Goal: Information Seeking & Learning: Learn about a topic

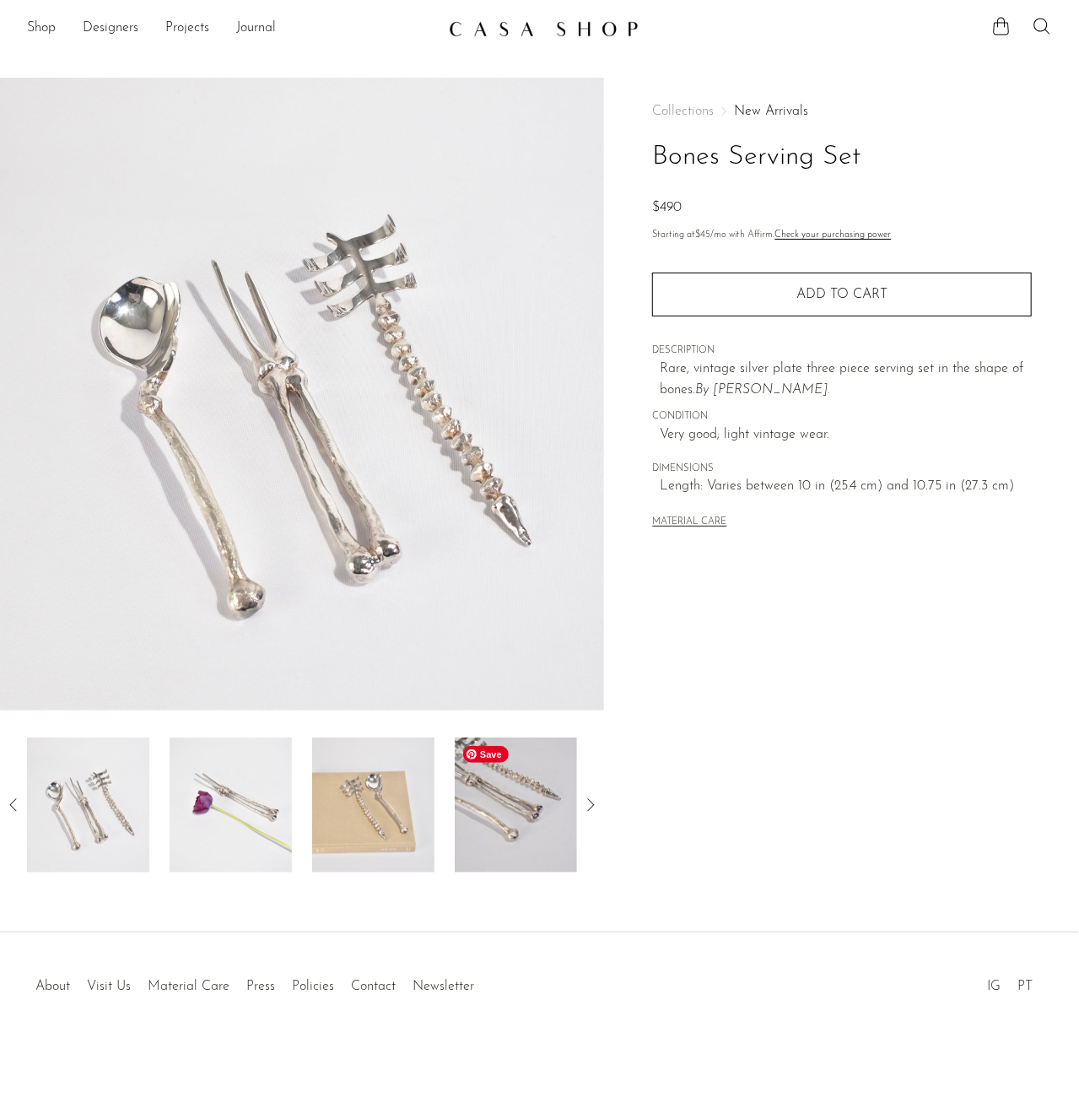
click at [521, 790] on img at bounding box center [516, 805] width 122 height 135
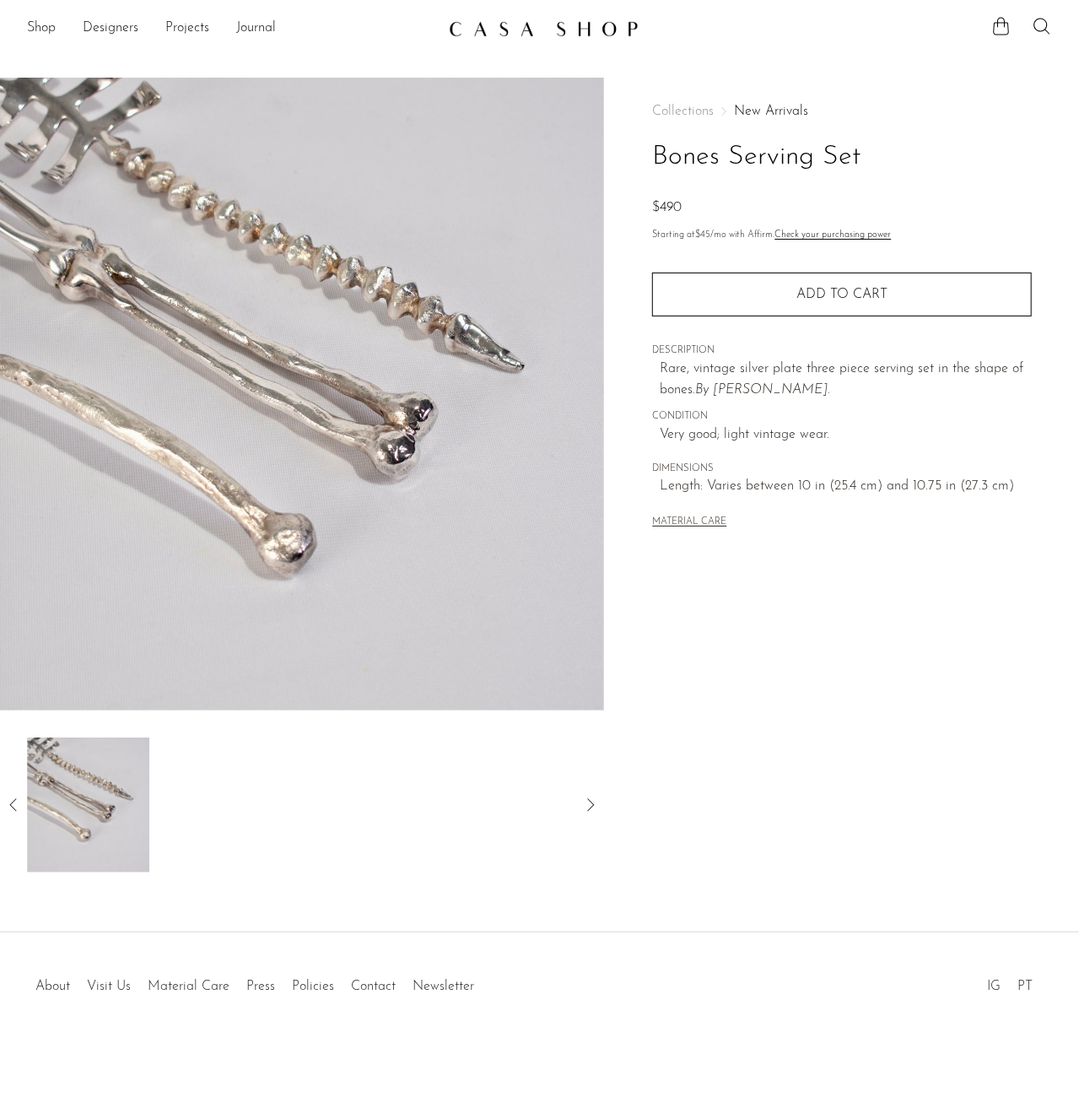
click at [2, 802] on div at bounding box center [302, 805] width 604 height 135
click at [19, 808] on icon at bounding box center [13, 805] width 20 height 20
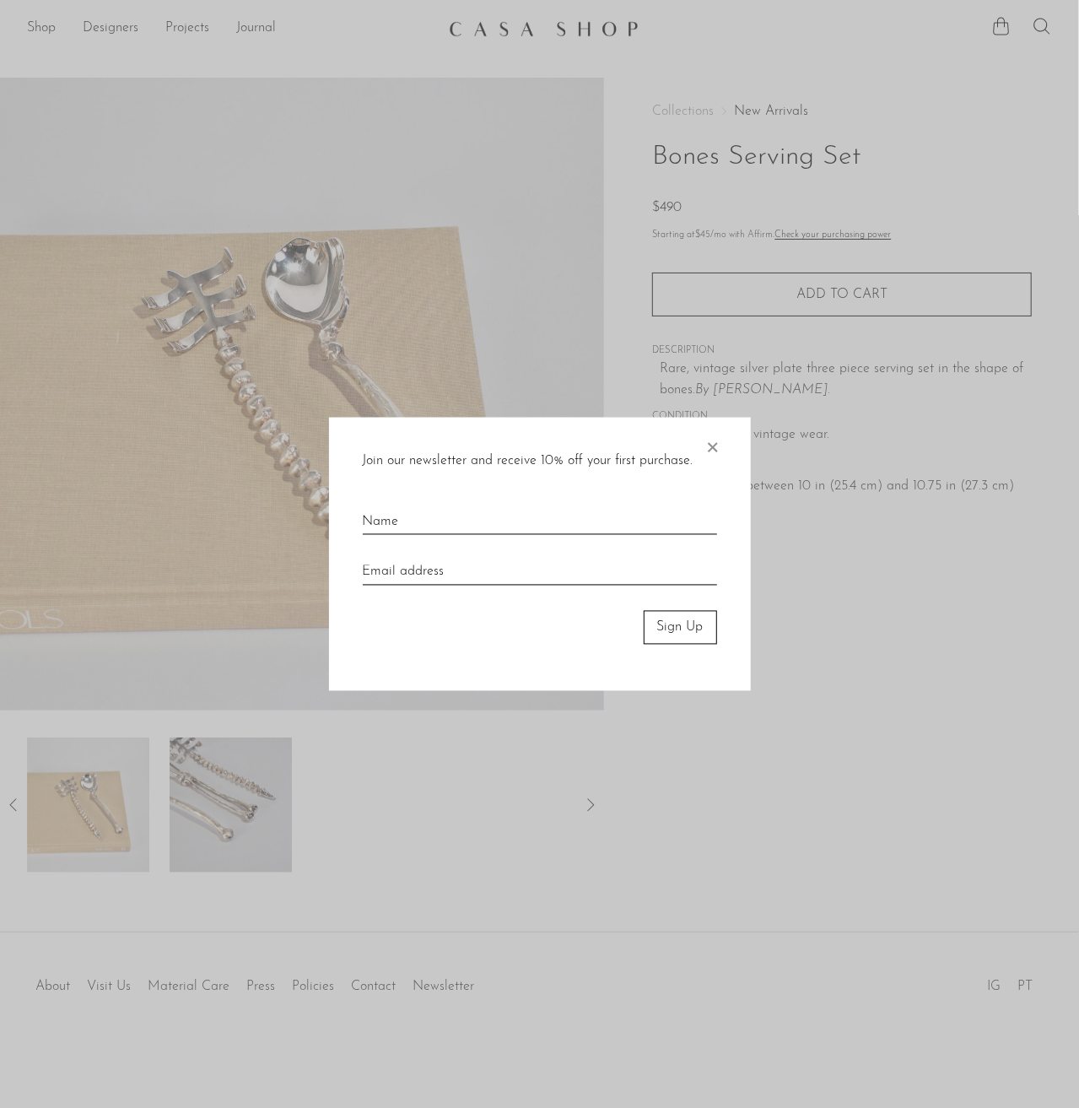
click at [705, 440] on span "×" at bounding box center [713, 444] width 17 height 54
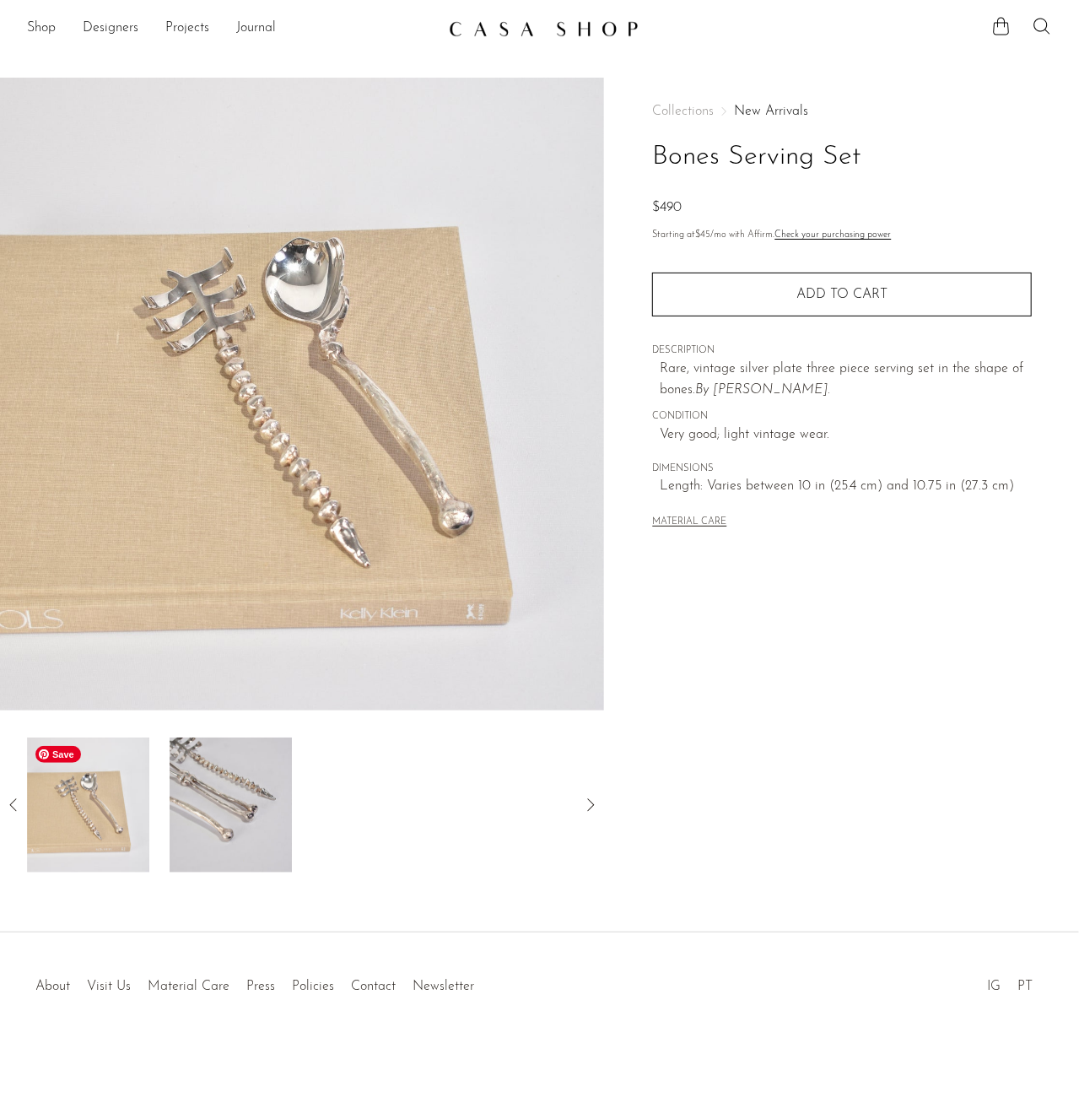
click at [91, 817] on img at bounding box center [88, 805] width 122 height 135
click at [14, 791] on div at bounding box center [302, 805] width 604 height 135
click at [12, 814] on icon at bounding box center [13, 805] width 20 height 20
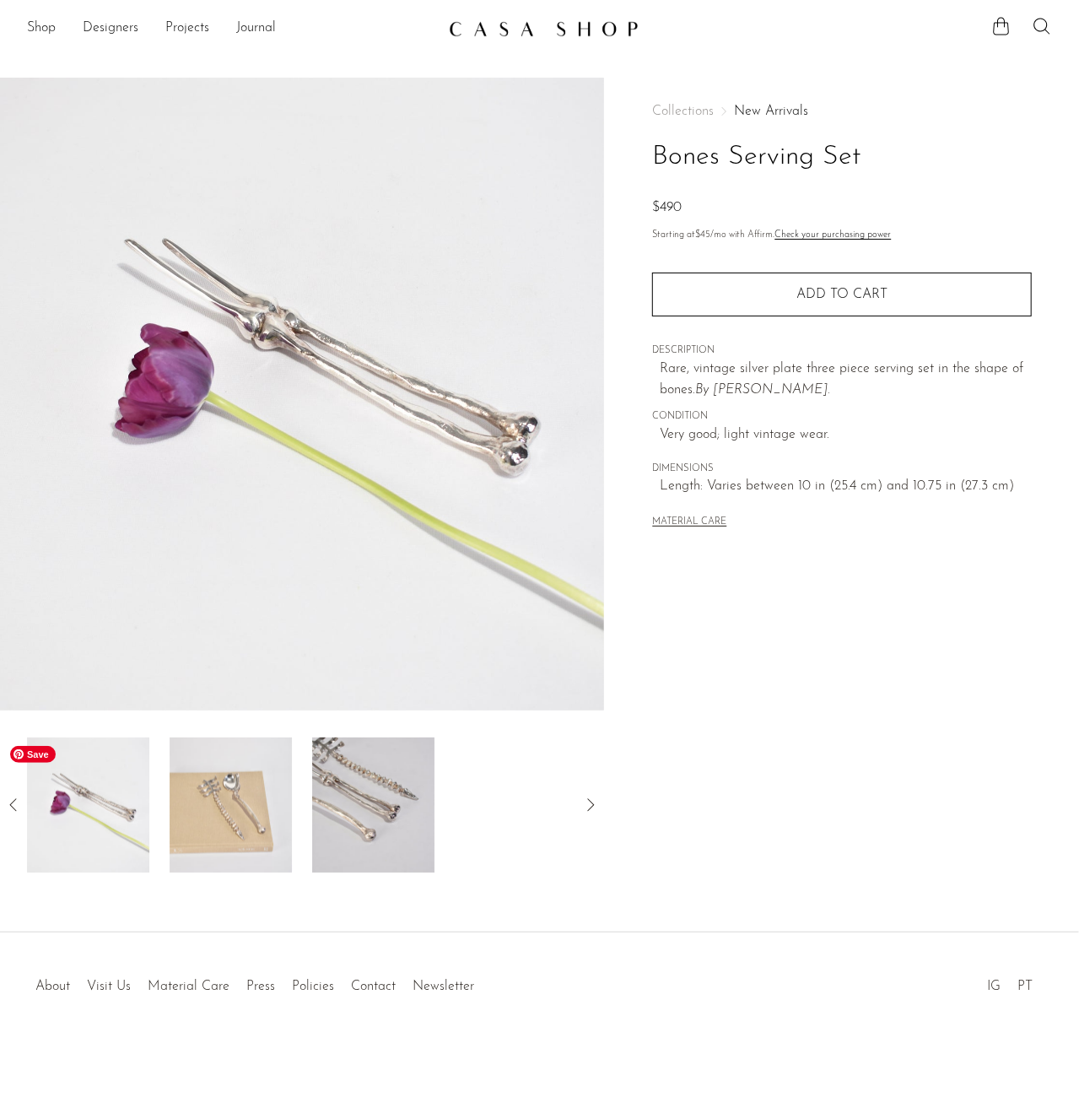
click at [128, 821] on img at bounding box center [88, 805] width 122 height 135
click at [14, 808] on icon at bounding box center [13, 805] width 20 height 20
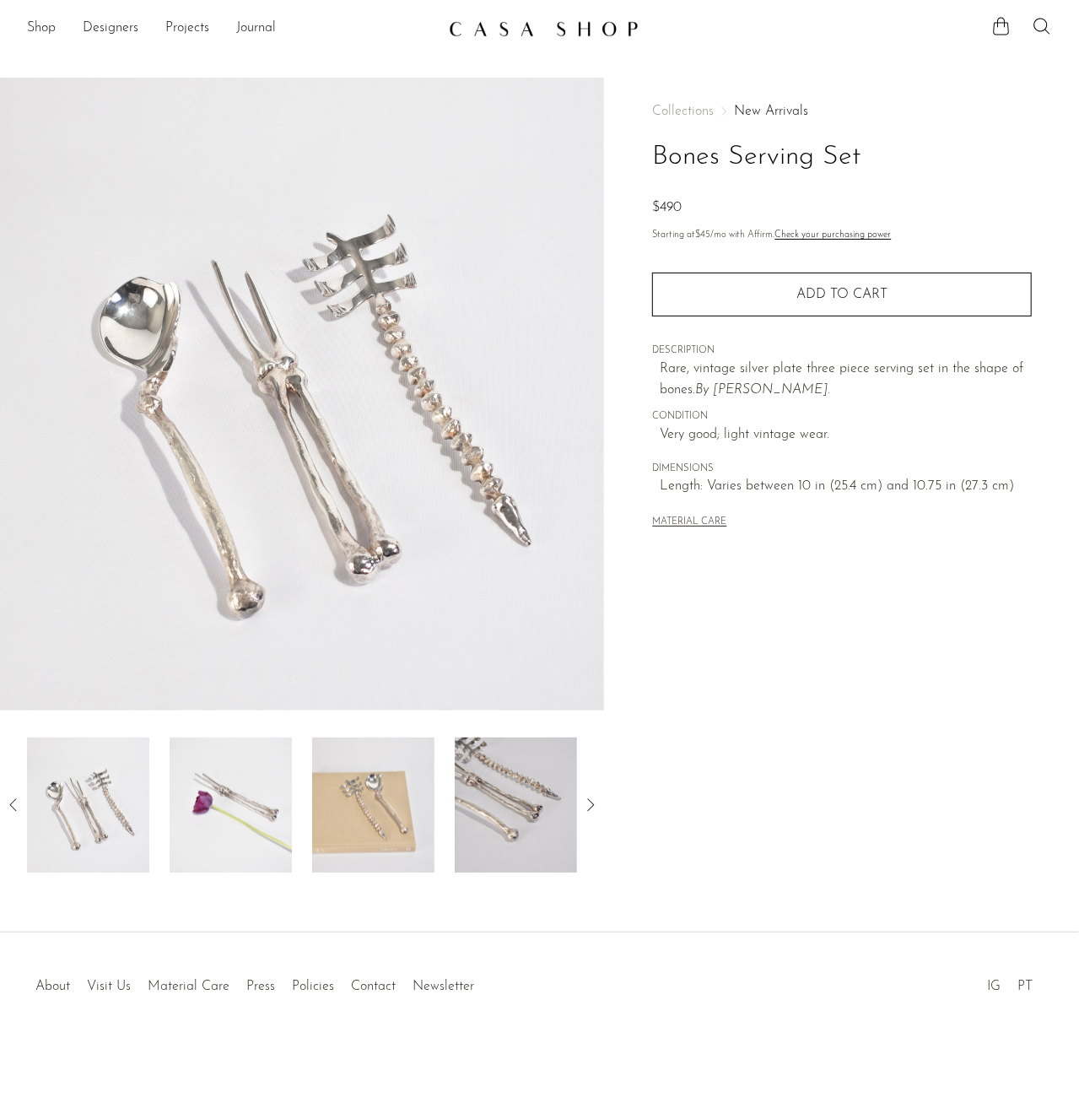
click at [14, 807] on icon at bounding box center [13, 805] width 20 height 20
click at [12, 806] on icon at bounding box center [13, 805] width 20 height 20
click at [213, 797] on img at bounding box center [231, 805] width 122 height 135
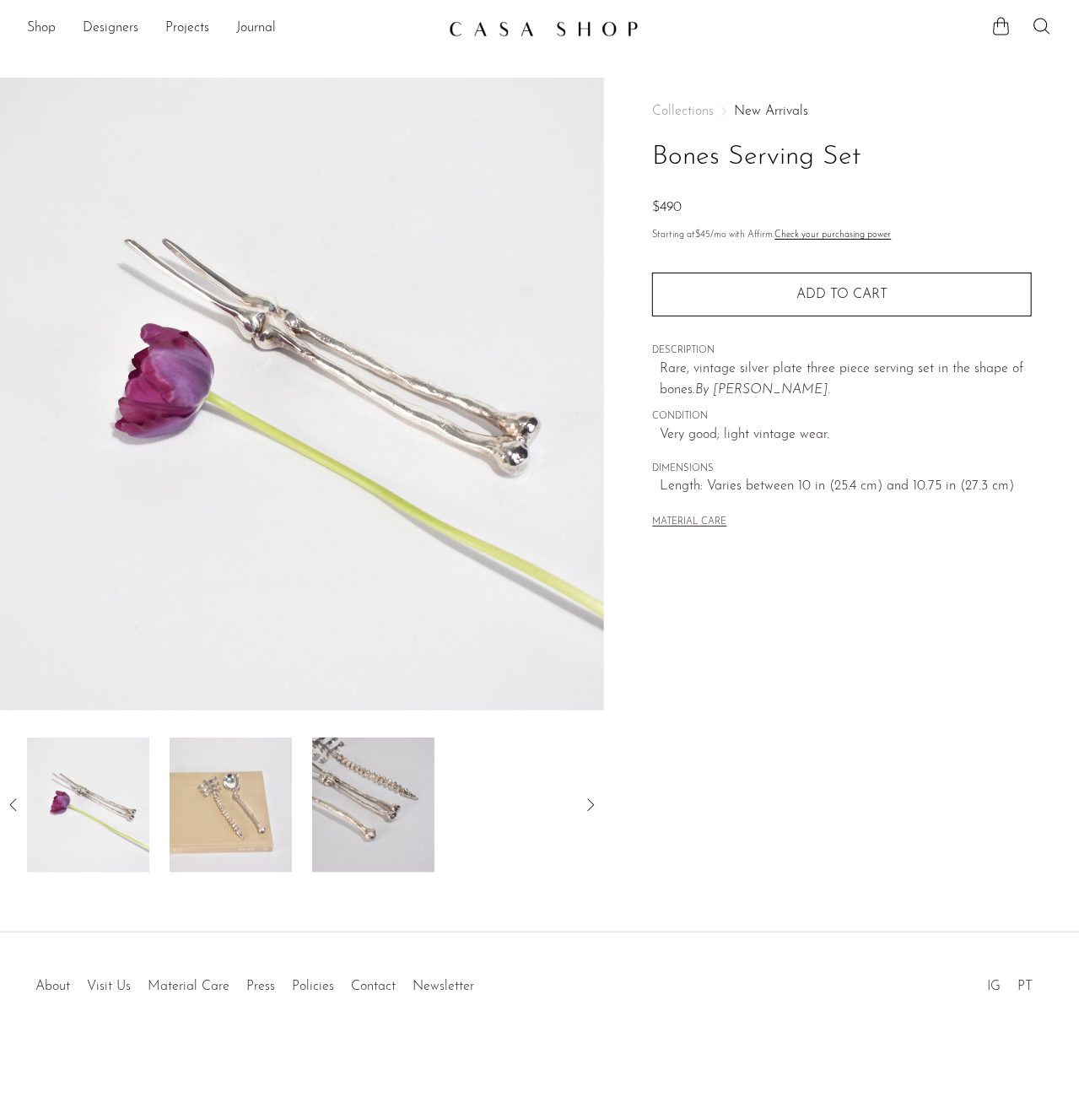
click at [21, 806] on icon at bounding box center [13, 805] width 20 height 20
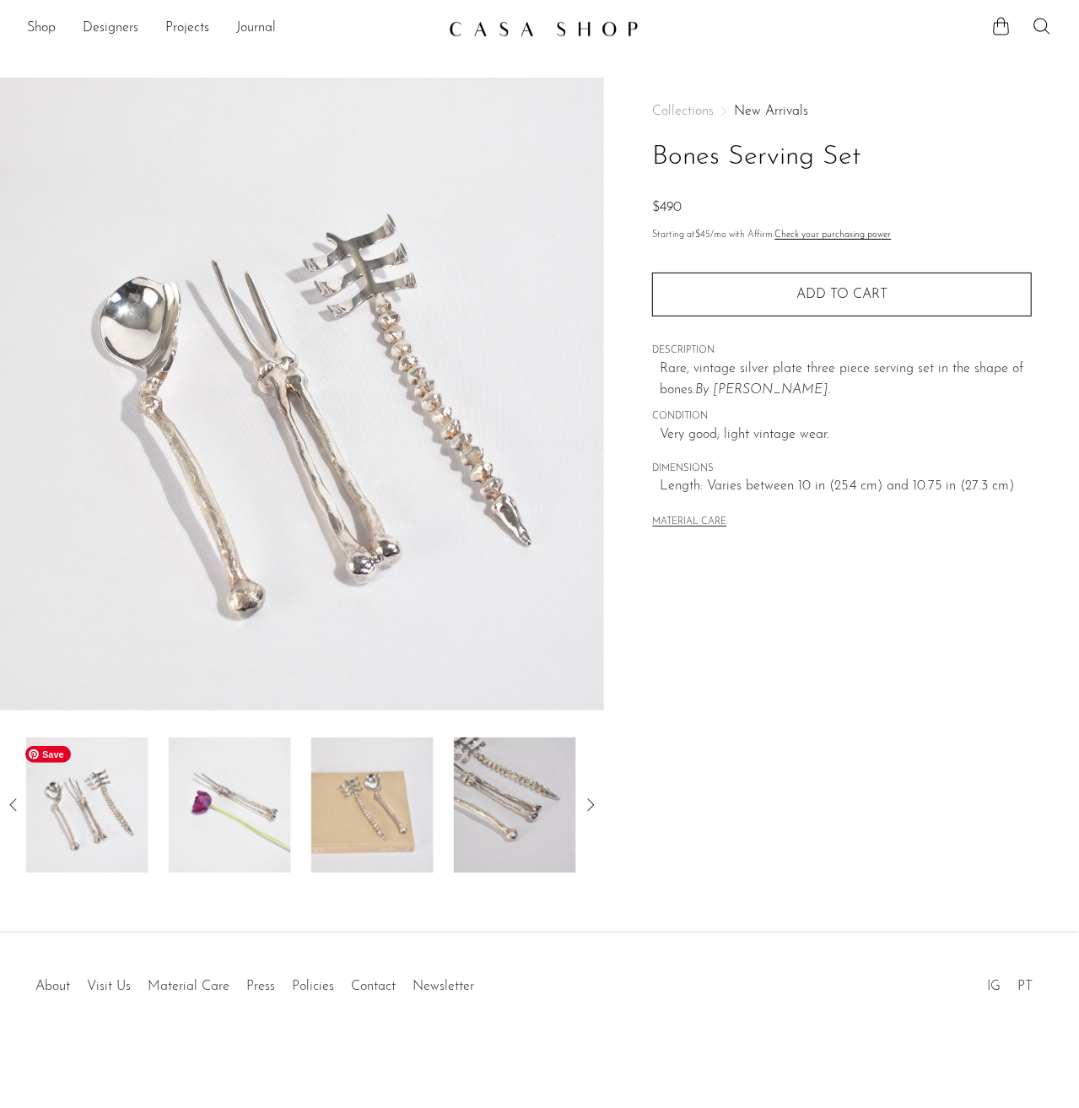
click at [85, 821] on img at bounding box center [87, 805] width 122 height 135
click at [230, 824] on img at bounding box center [231, 805] width 122 height 135
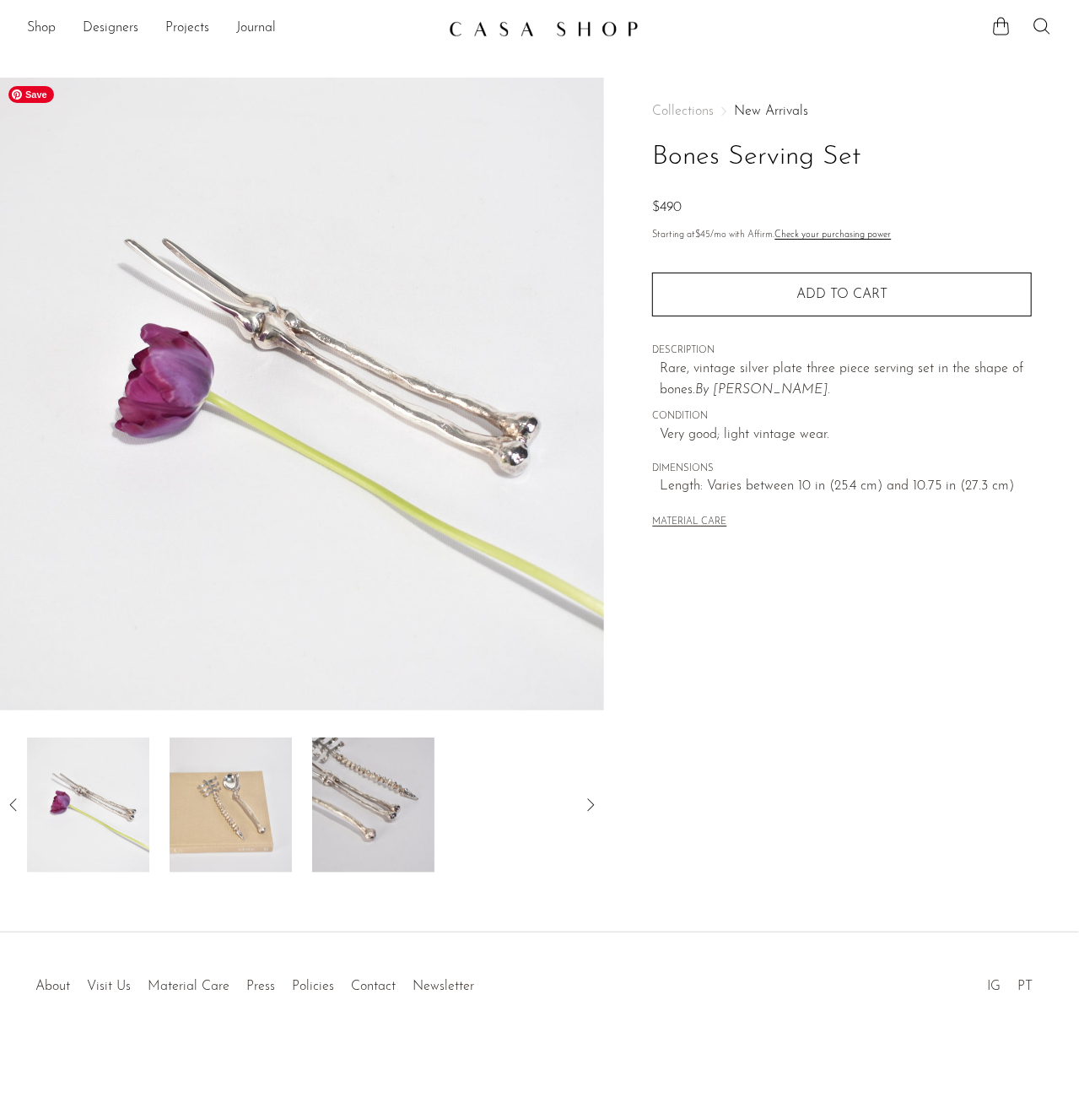
click at [319, 374] on img at bounding box center [302, 394] width 604 height 633
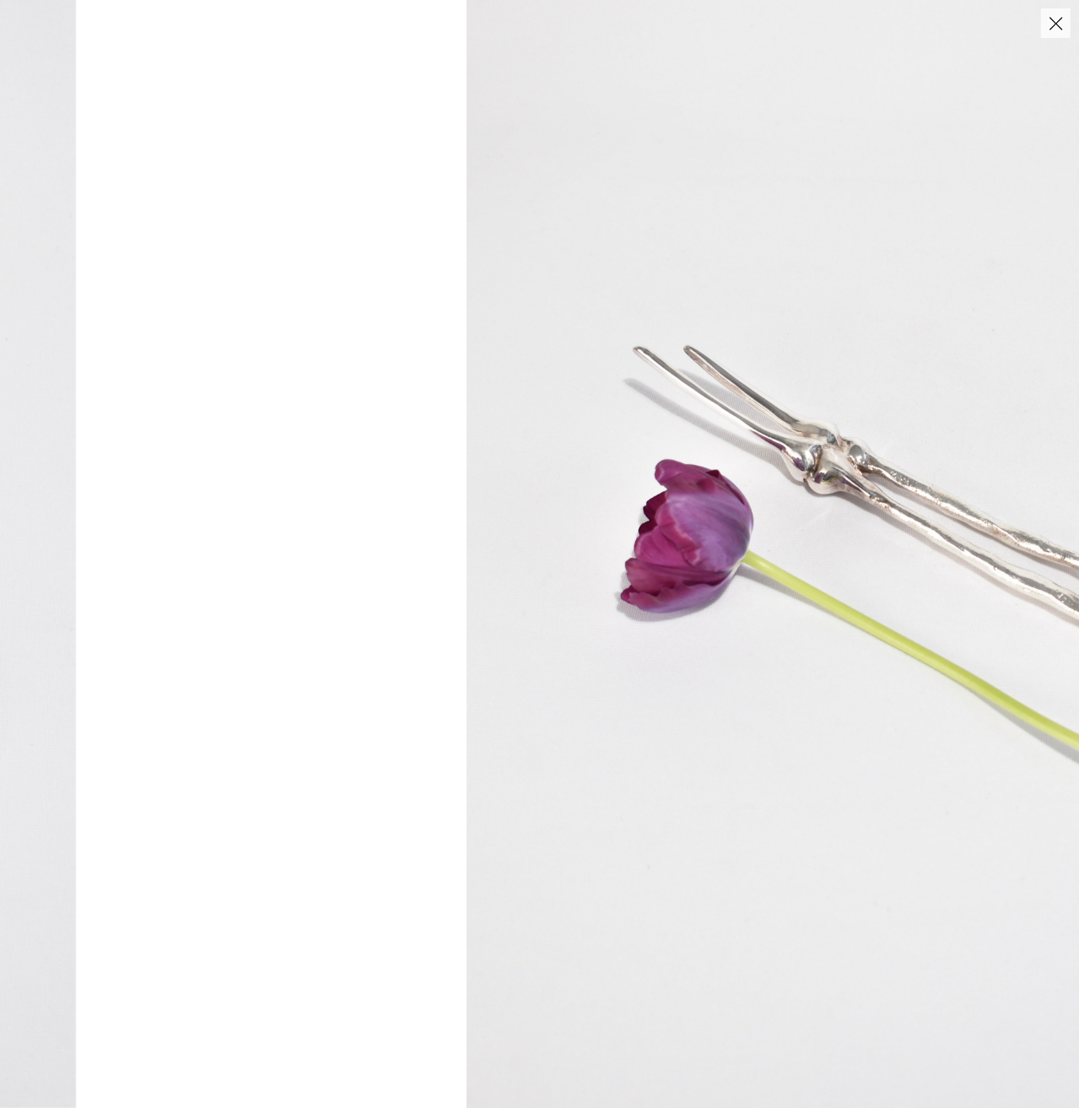
drag, startPoint x: 627, startPoint y: 467, endPoint x: 874, endPoint y: 424, distance: 251.0
click at [874, 424] on img at bounding box center [872, 554] width 810 height 1108
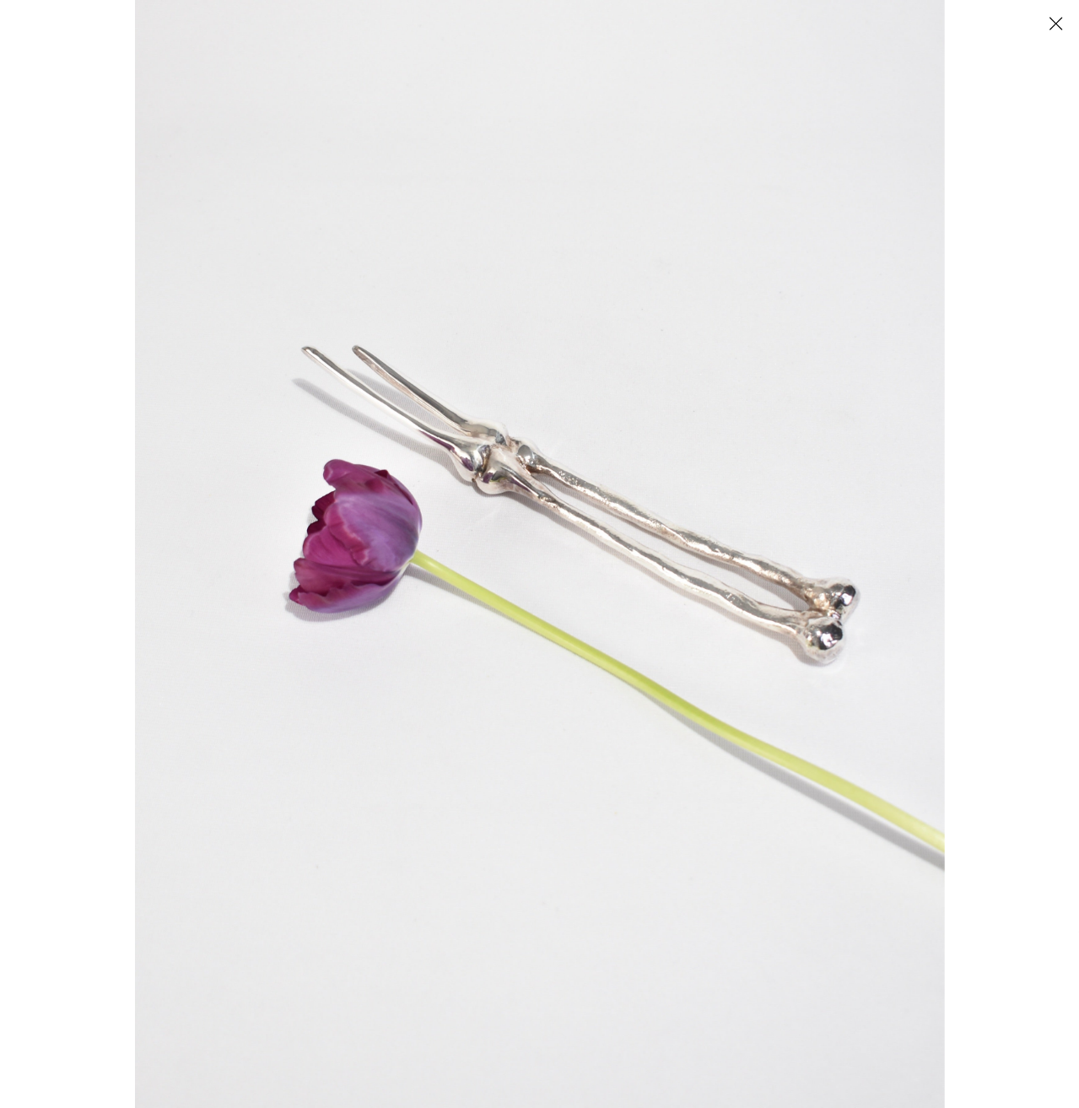
click at [998, 439] on div at bounding box center [674, 554] width 1079 height 1108
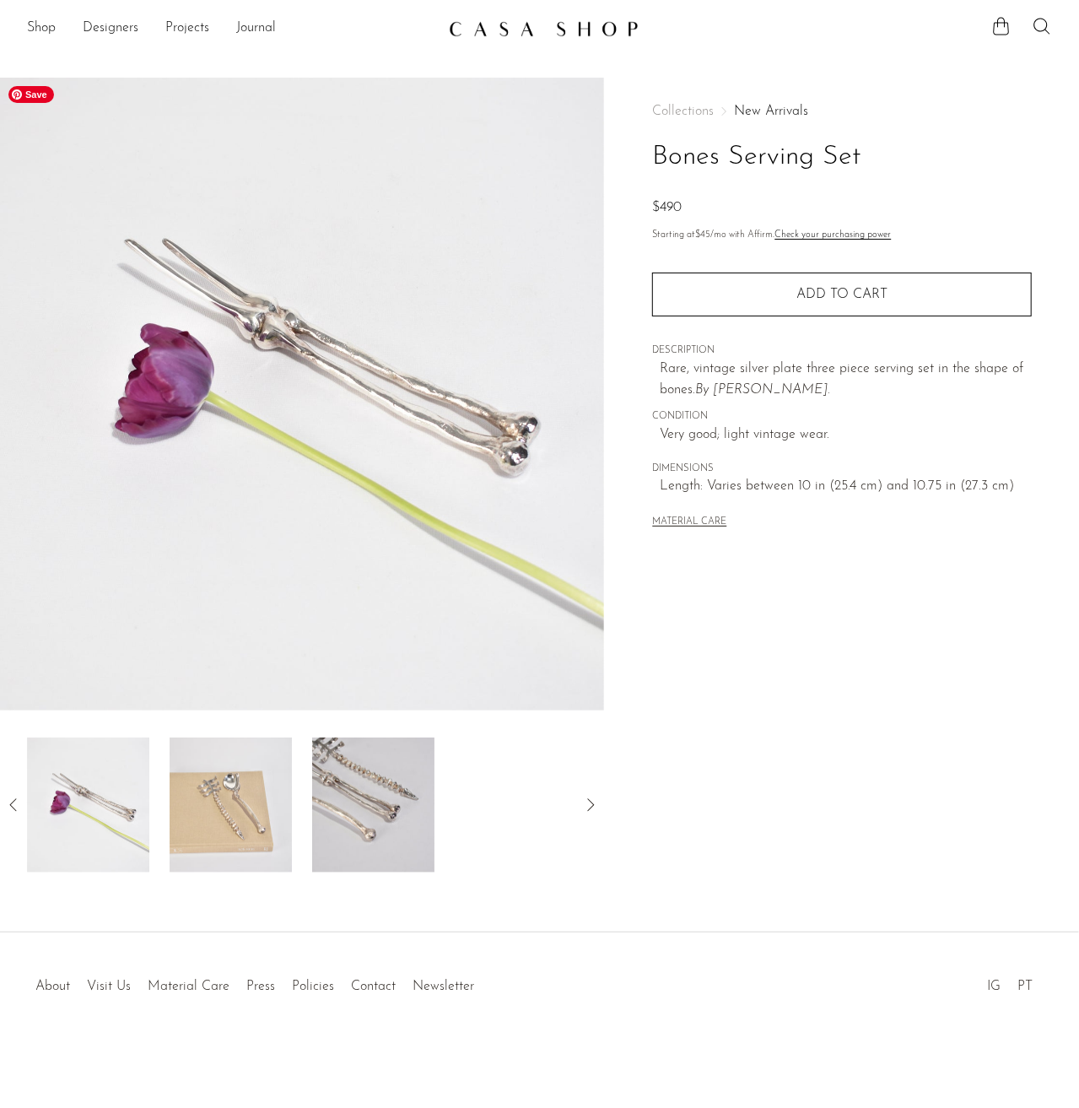
click at [385, 386] on img at bounding box center [302, 394] width 604 height 633
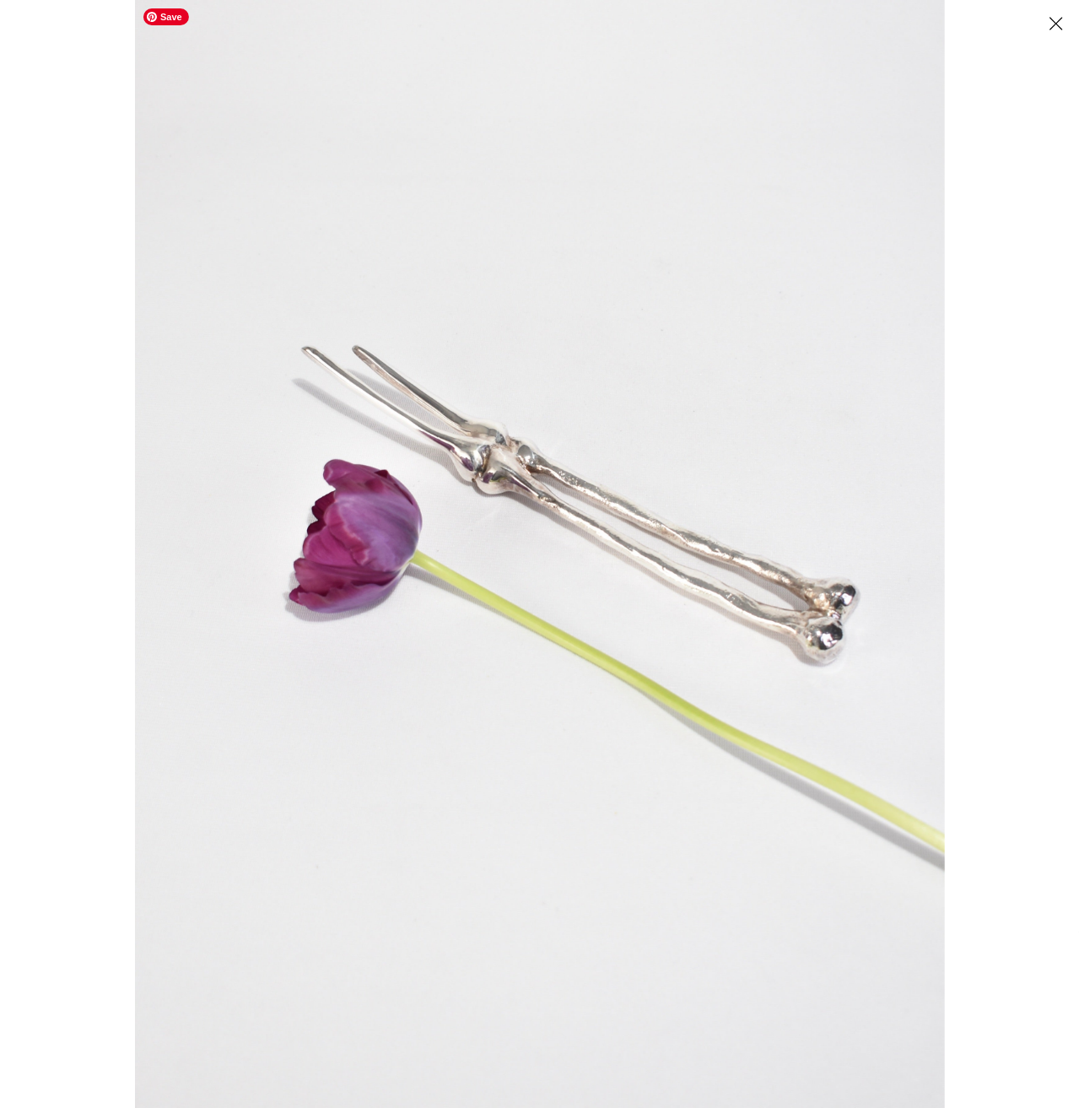
click at [93, 154] on div at bounding box center [539, 554] width 1079 height 1108
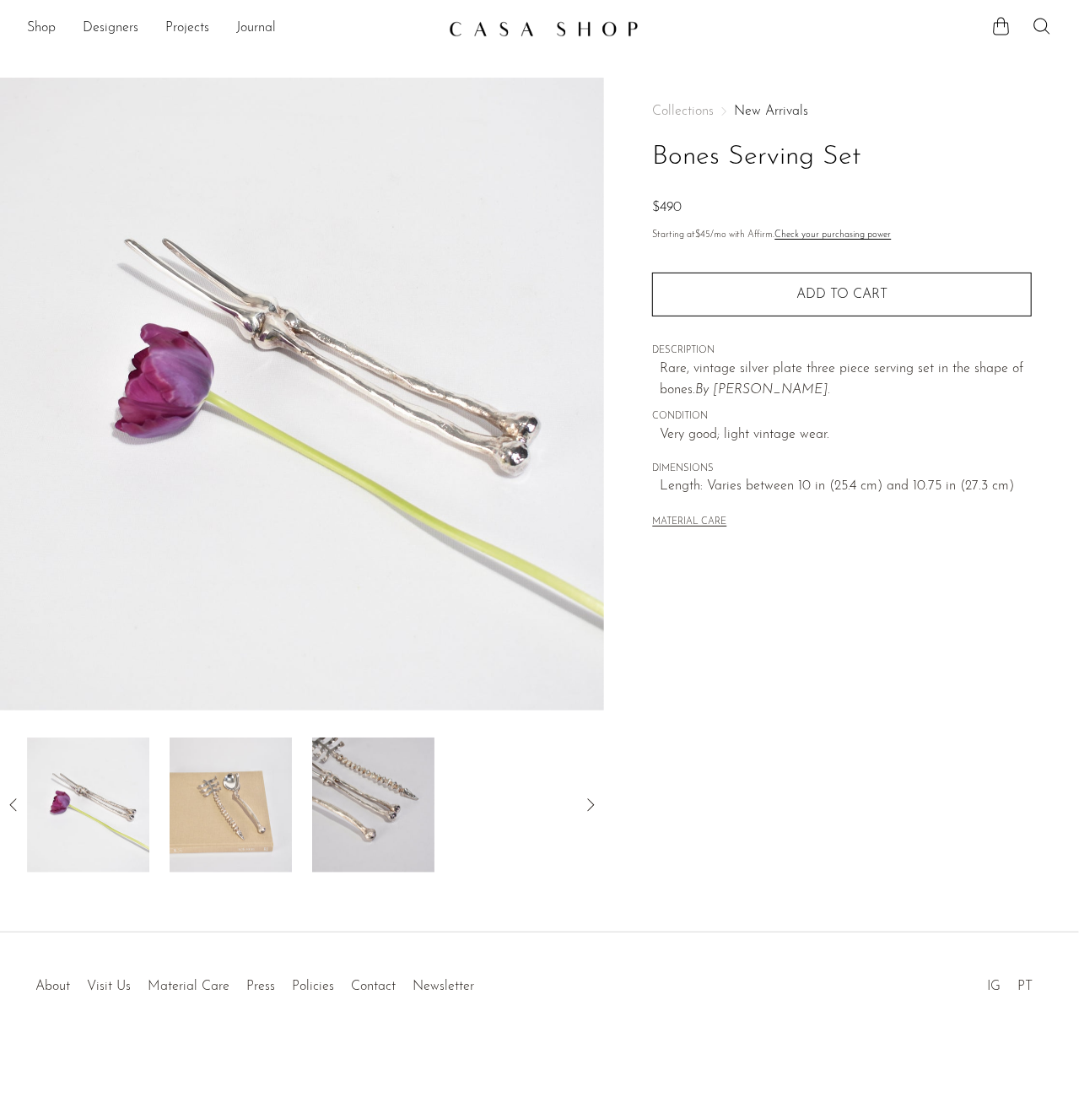
click at [775, 363] on span "Rare, vintage silver plate three piece serving set in the shape of bones." at bounding box center [842, 379] width 364 height 35
click at [809, 419] on span "CONDITION" at bounding box center [842, 416] width 380 height 15
click at [792, 392] on em "[PERSON_NAME]" at bounding box center [770, 390] width 115 height 14
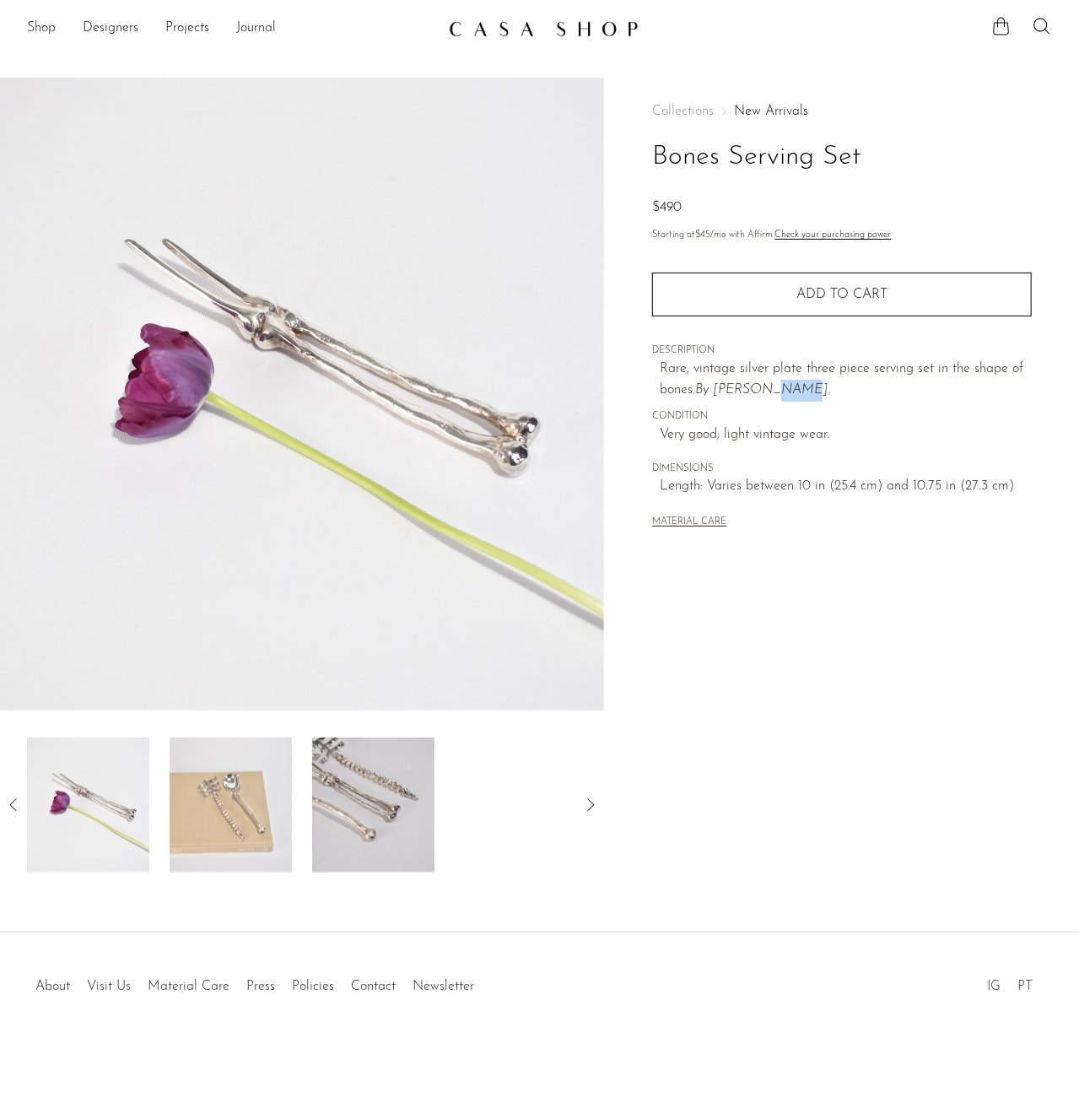
click at [792, 392] on em "[PERSON_NAME]" at bounding box center [770, 390] width 115 height 14
click at [887, 413] on span "CONDITION" at bounding box center [842, 416] width 380 height 15
click at [364, 845] on img at bounding box center [373, 805] width 122 height 135
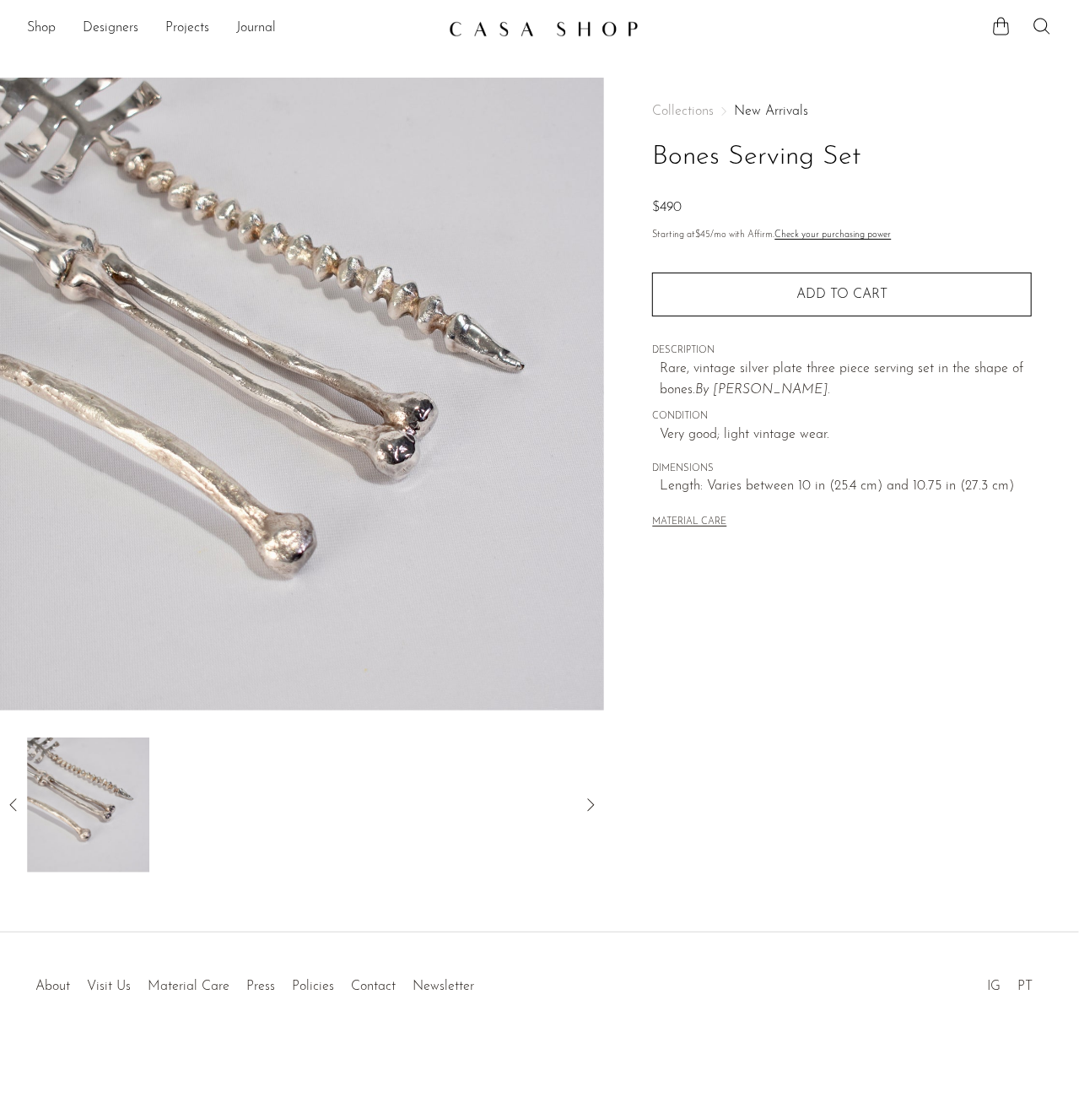
click at [12, 809] on icon at bounding box center [13, 805] width 20 height 20
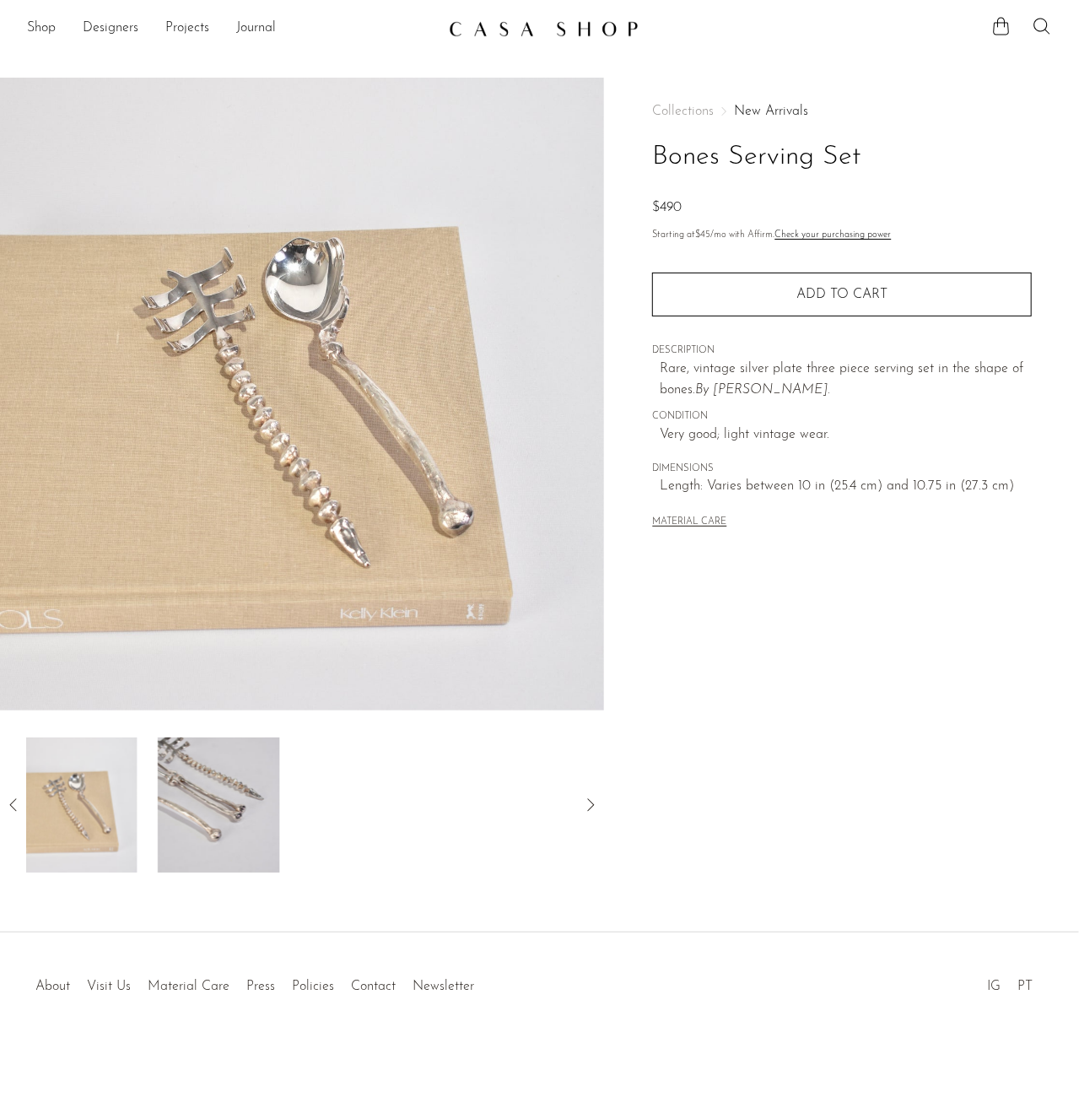
click at [12, 809] on icon at bounding box center [13, 805] width 20 height 20
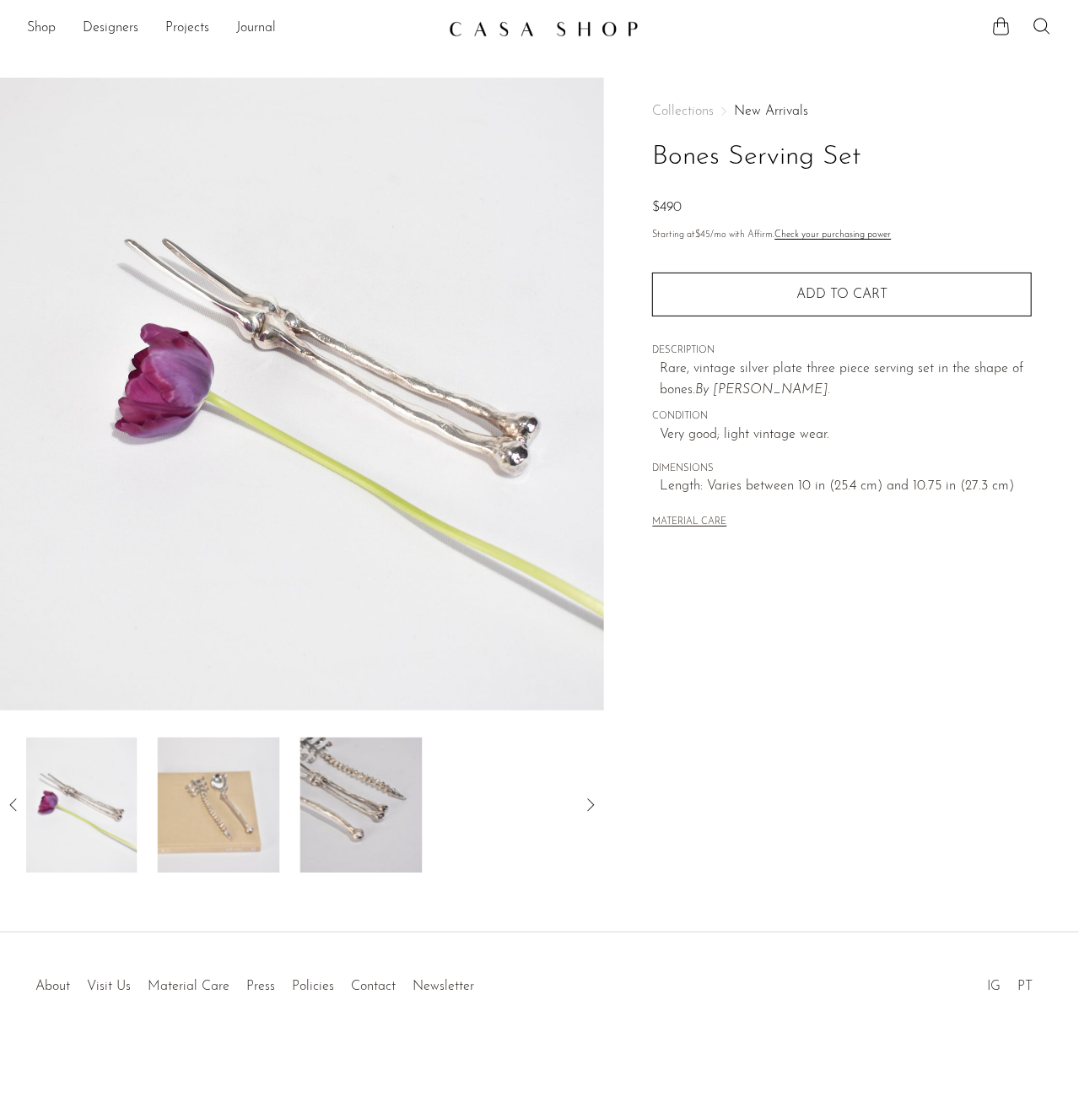
click at [12, 809] on icon at bounding box center [13, 805] width 20 height 20
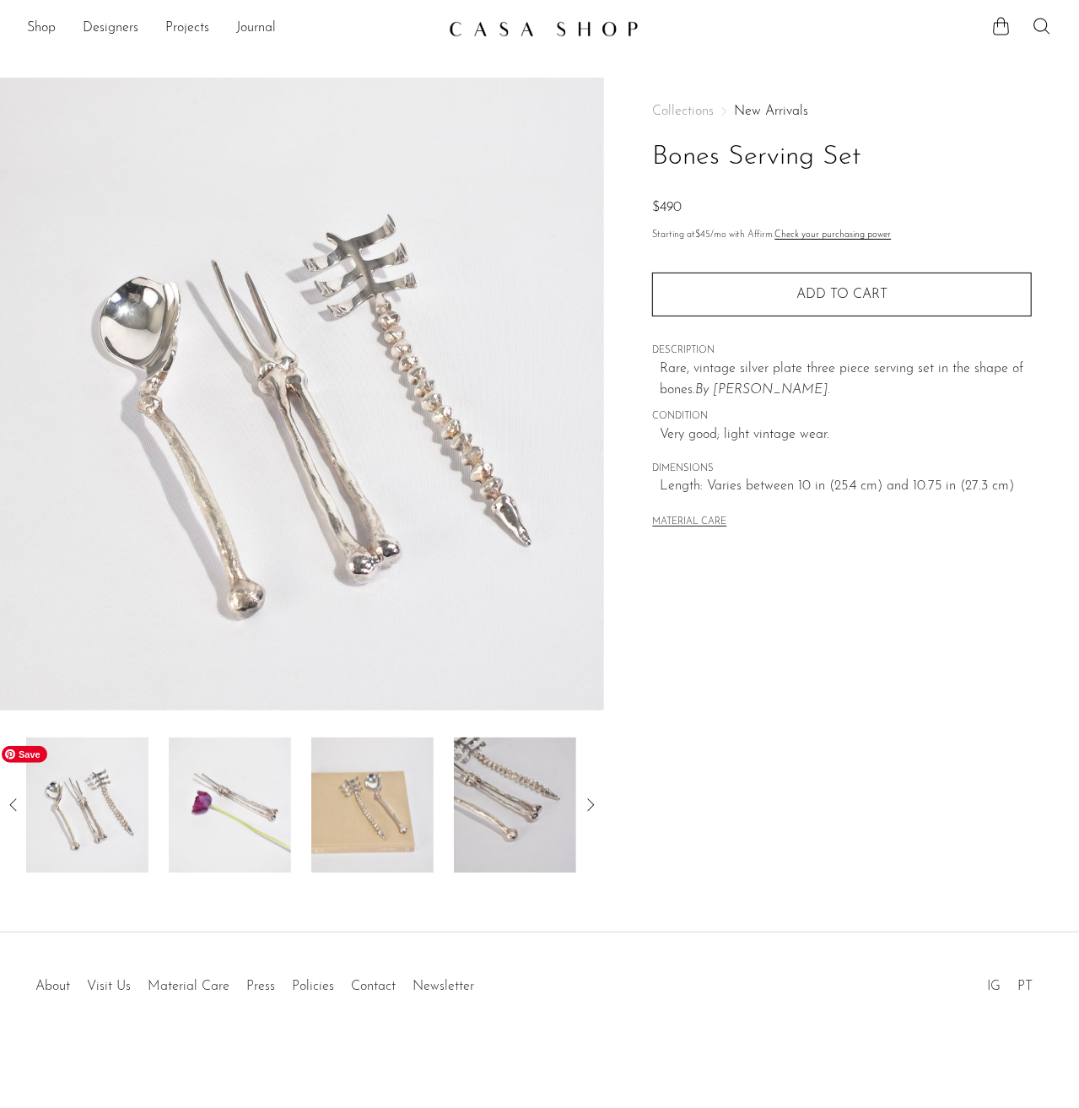
click at [108, 831] on img at bounding box center [87, 805] width 122 height 135
click at [311, 446] on img at bounding box center [302, 394] width 604 height 633
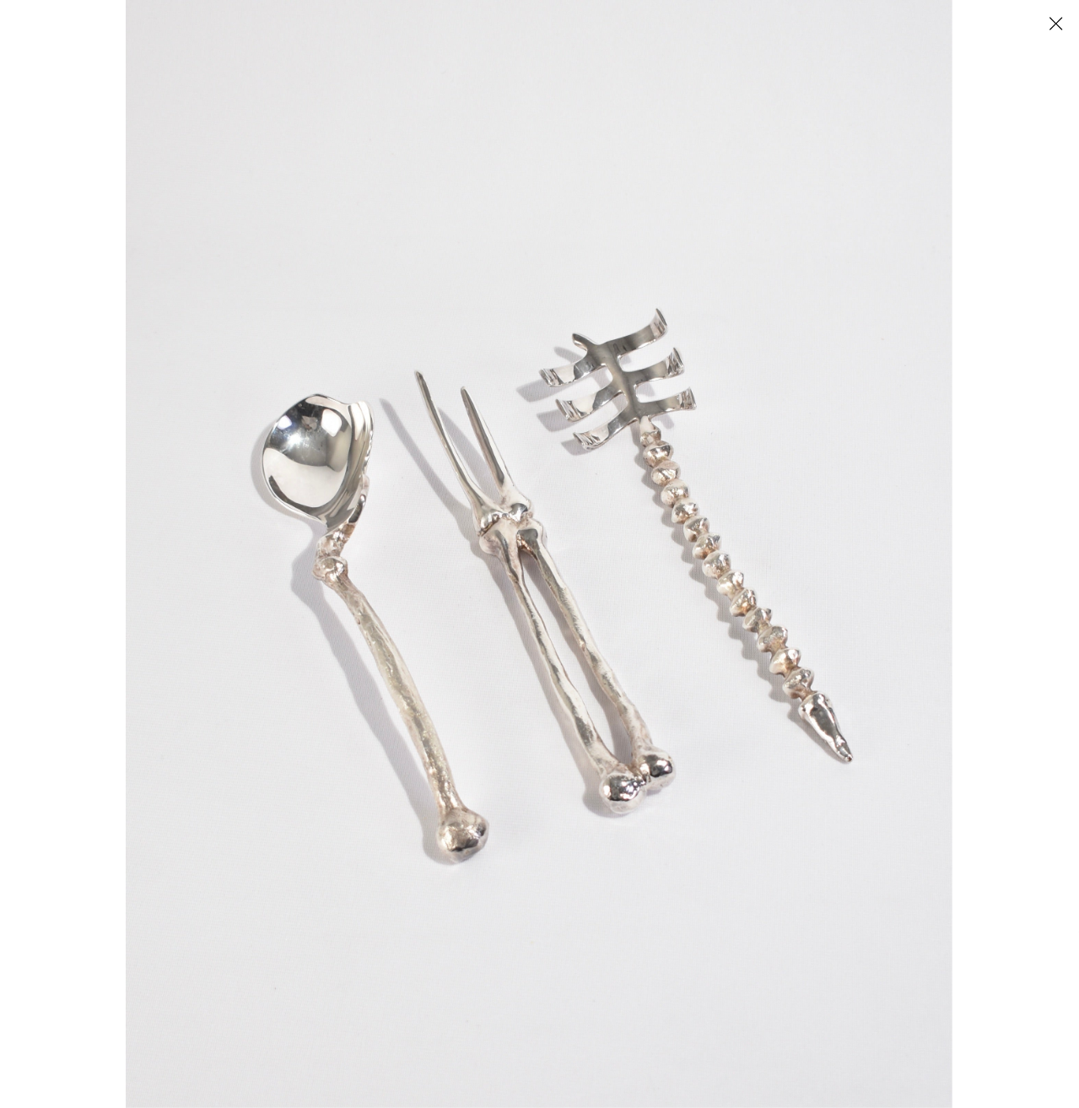
click at [1051, 24] on button "Close" at bounding box center [1056, 23] width 30 height 30
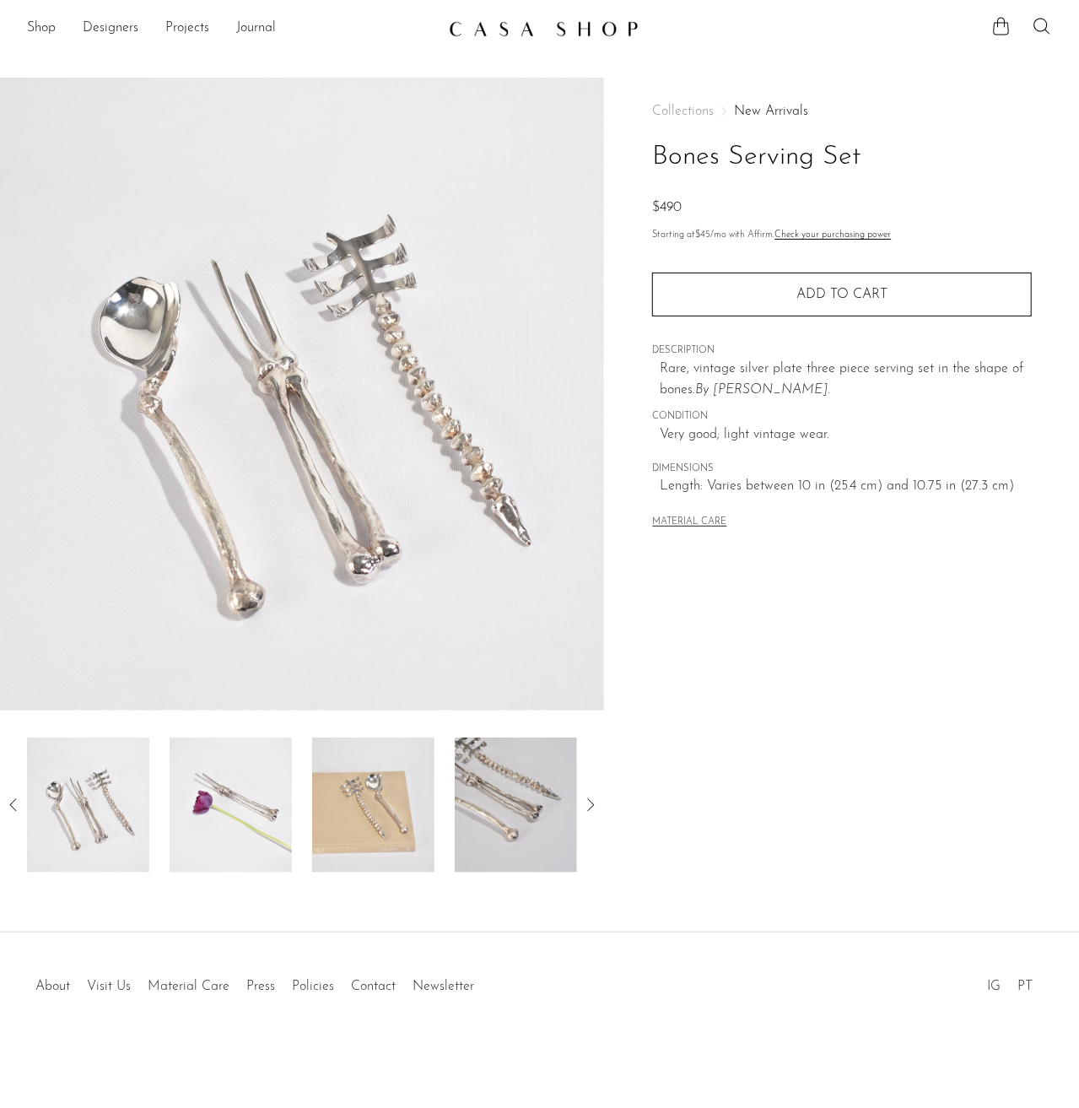
click at [770, 739] on div "Collections New Arrivals Bones Serving Set $490 Starting at $45 /mo with Affirm…" at bounding box center [841, 475] width 475 height 795
